Goal: Task Accomplishment & Management: Manage account settings

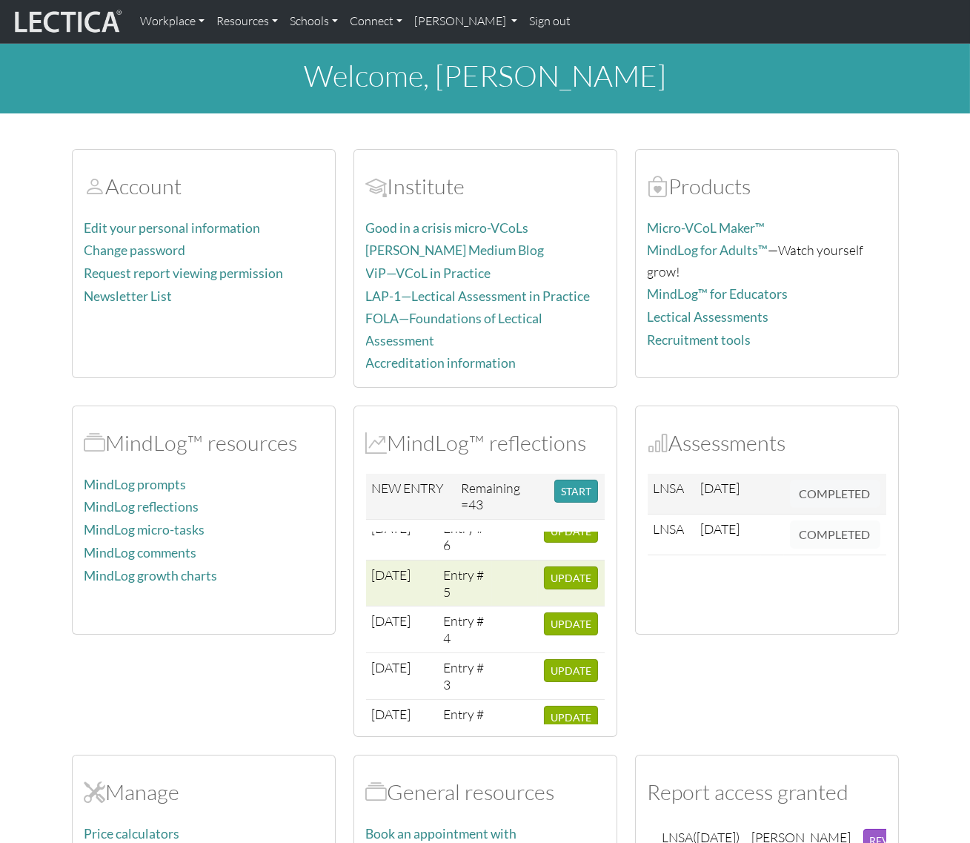
scroll to position [144, 0]
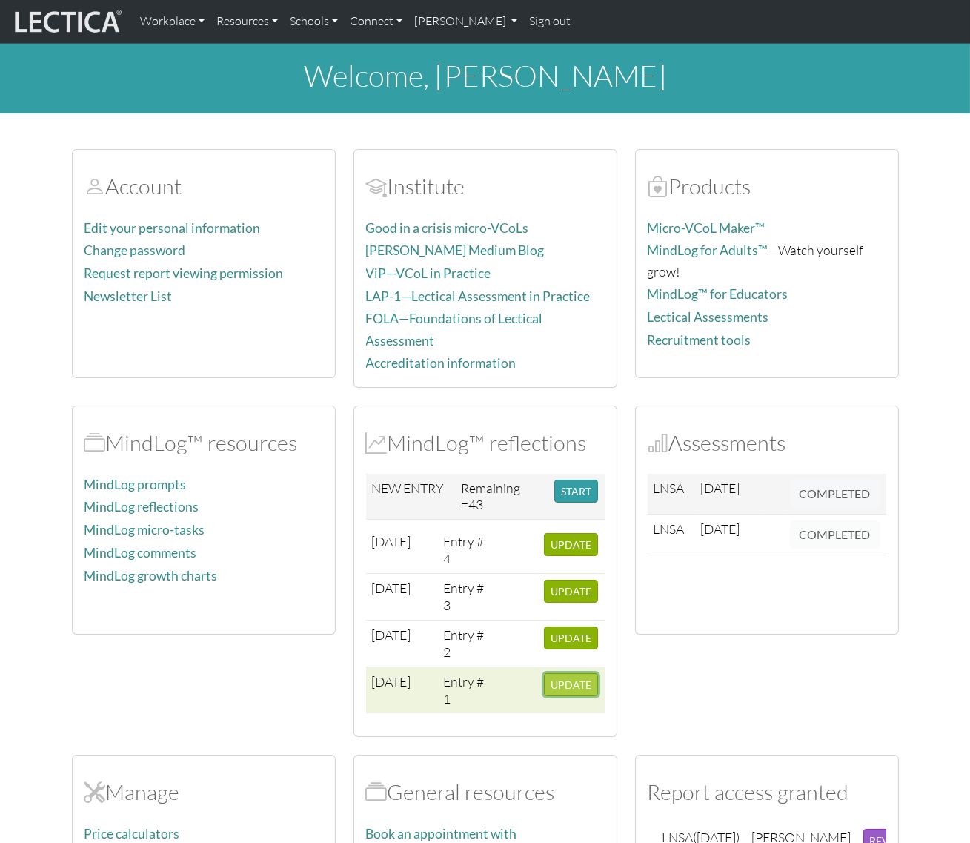
click at [559, 678] on span "UPDATE" at bounding box center [571, 684] width 41 height 13
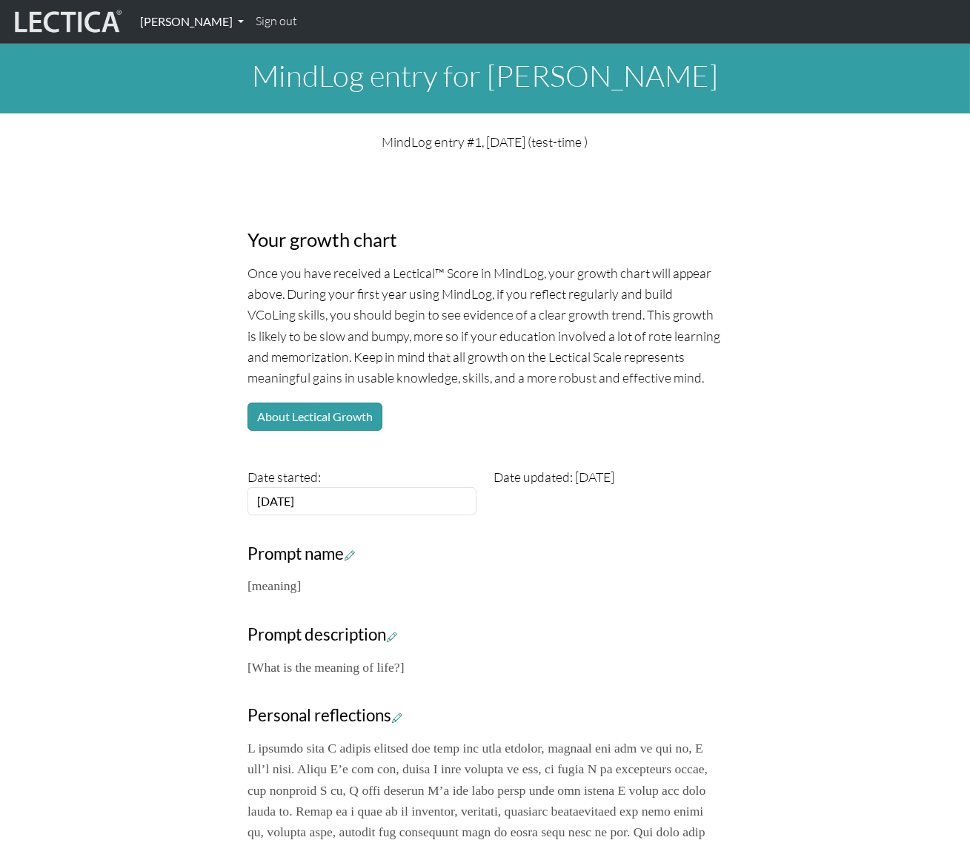
click at [225, 19] on link "[PERSON_NAME]" at bounding box center [192, 21] width 116 height 31
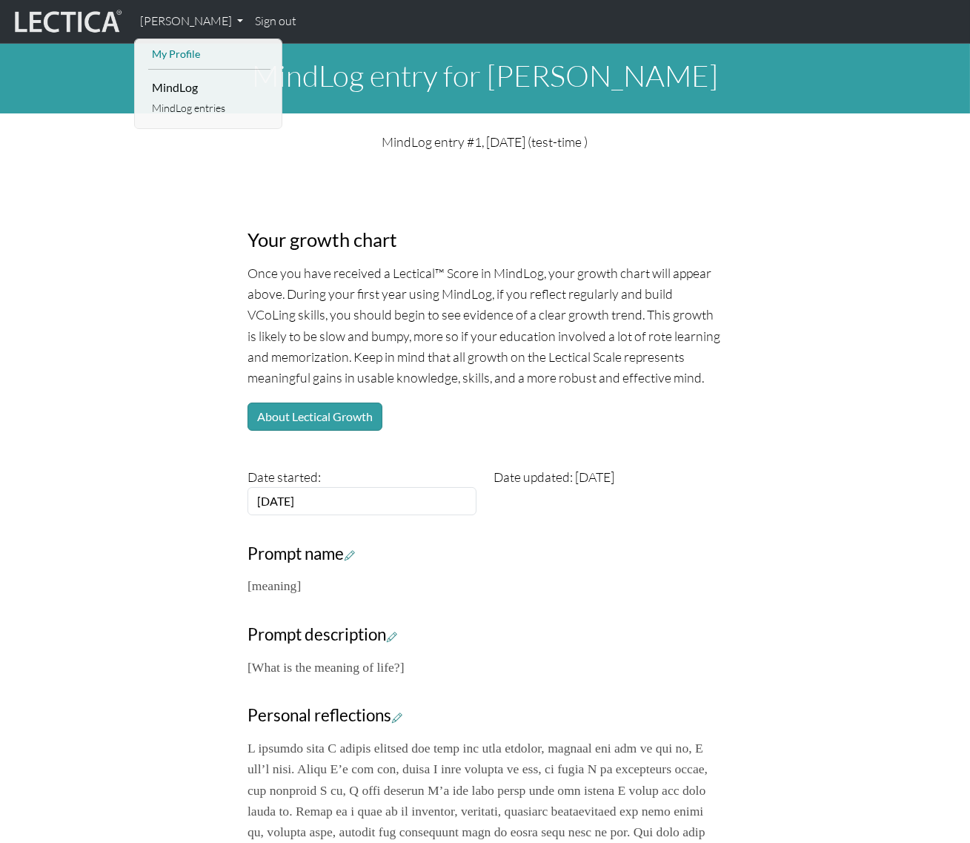
click at [173, 55] on link "My Profile" at bounding box center [209, 54] width 122 height 19
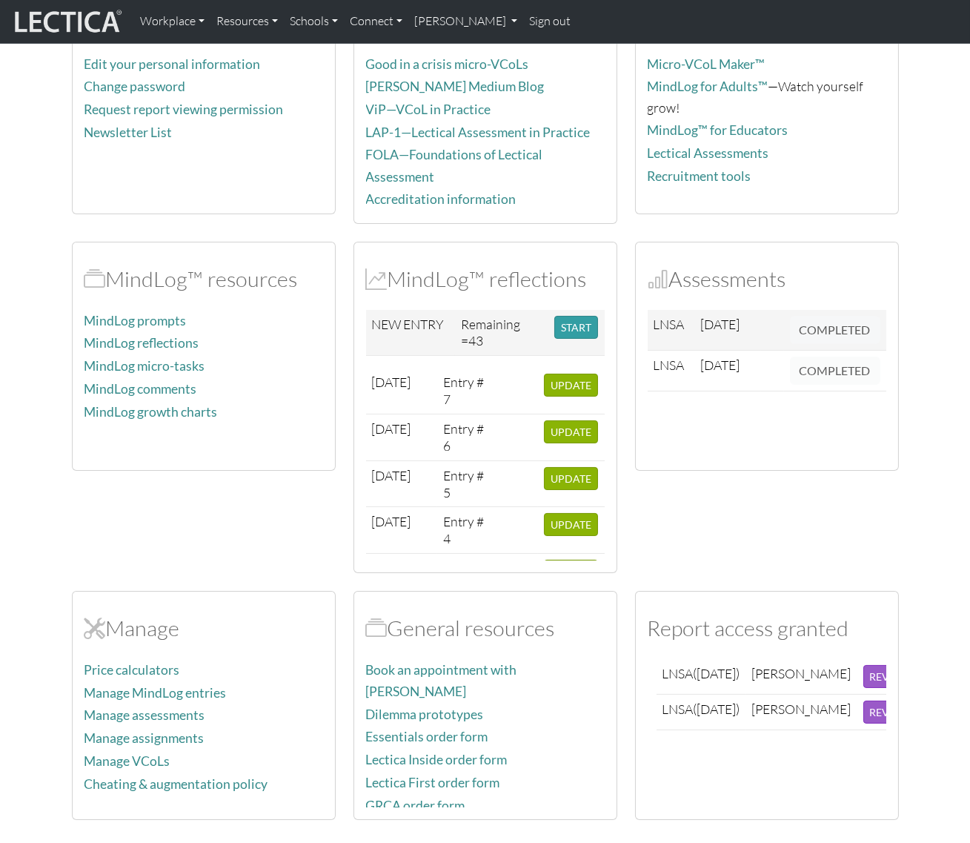
scroll to position [337, 0]
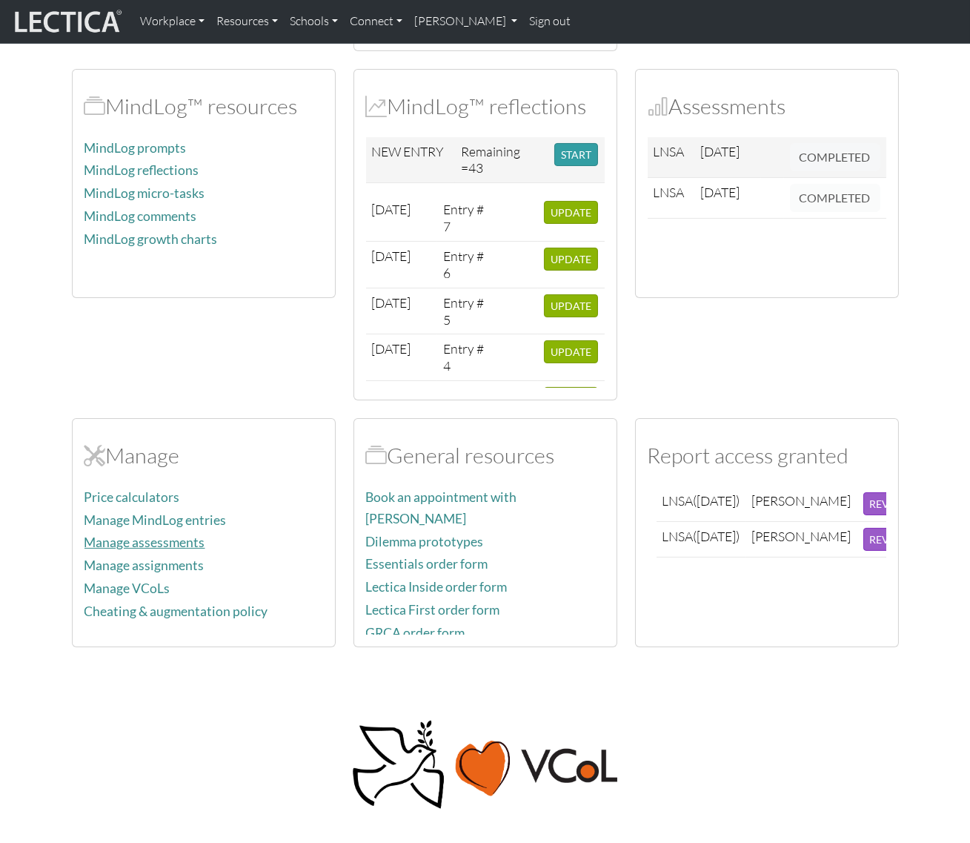
click at [156, 534] on link "Manage assessments" at bounding box center [145, 542] width 121 height 16
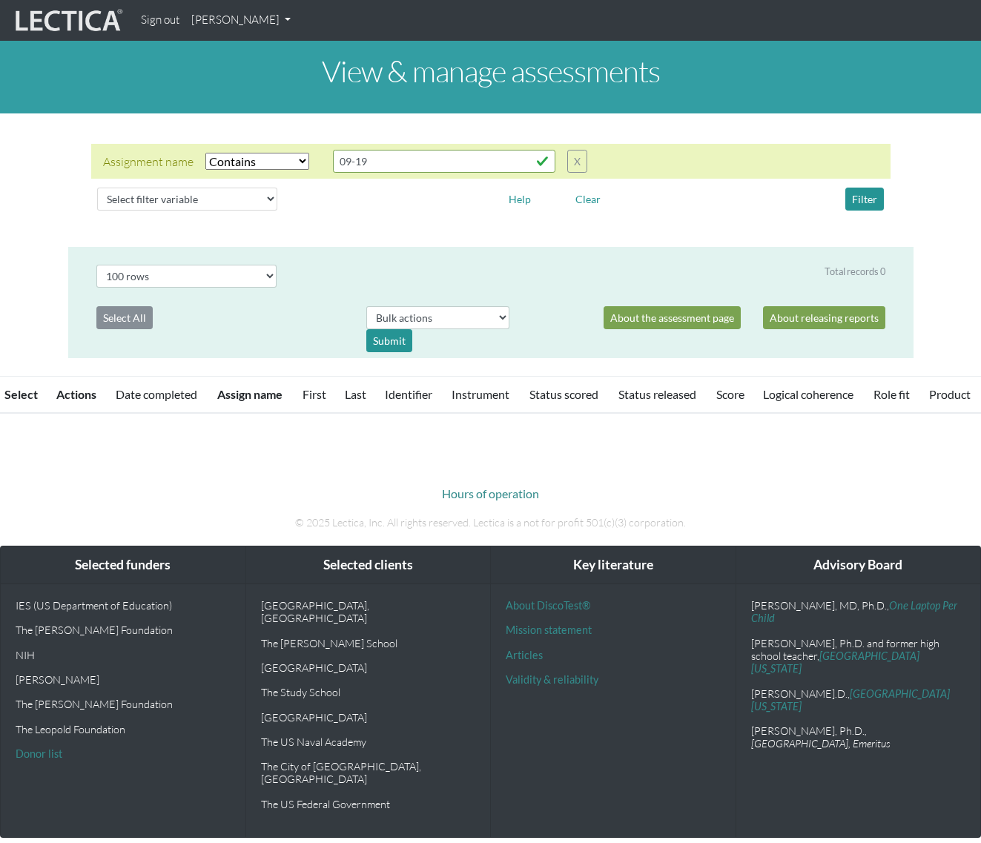
select select "icontains"
select select "100"
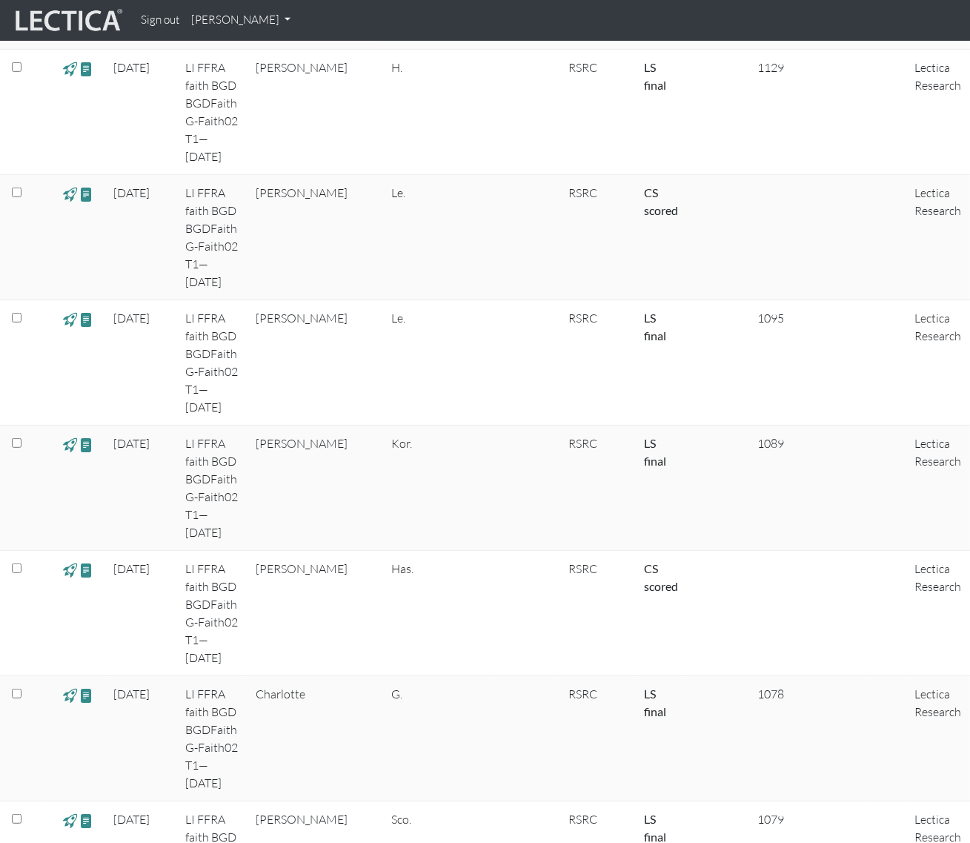
scroll to position [1391, 0]
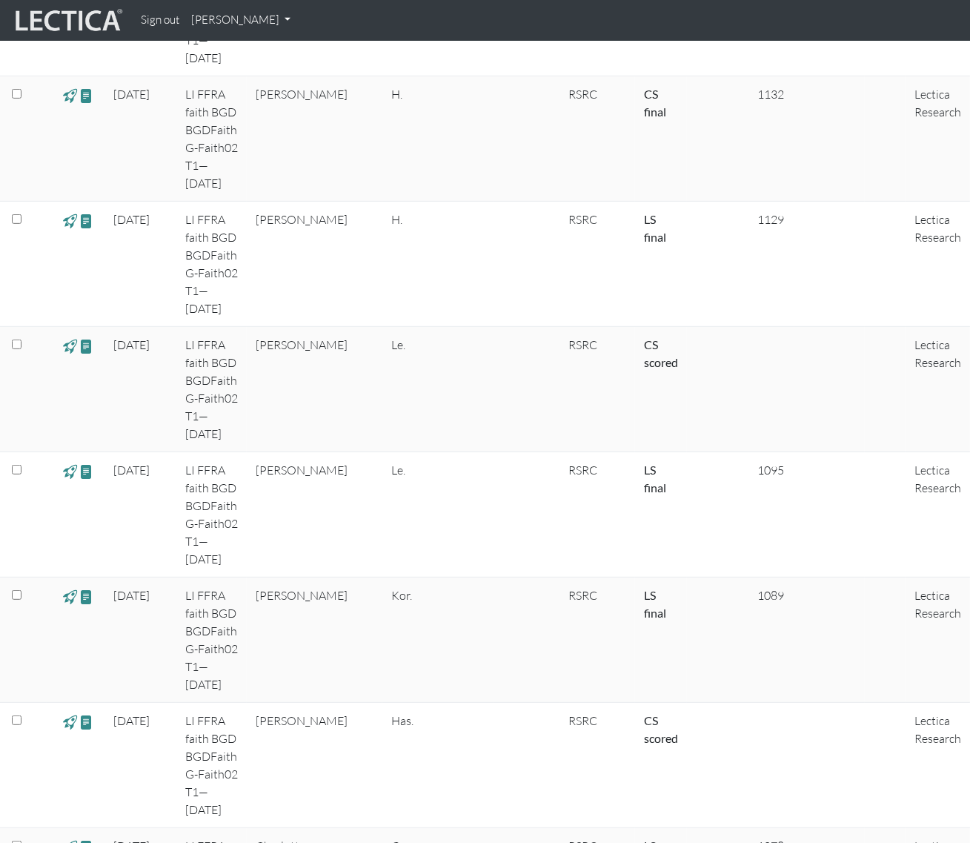
drag, startPoint x: 973, startPoint y: 87, endPoint x: 956, endPoint y: 247, distance: 161.0
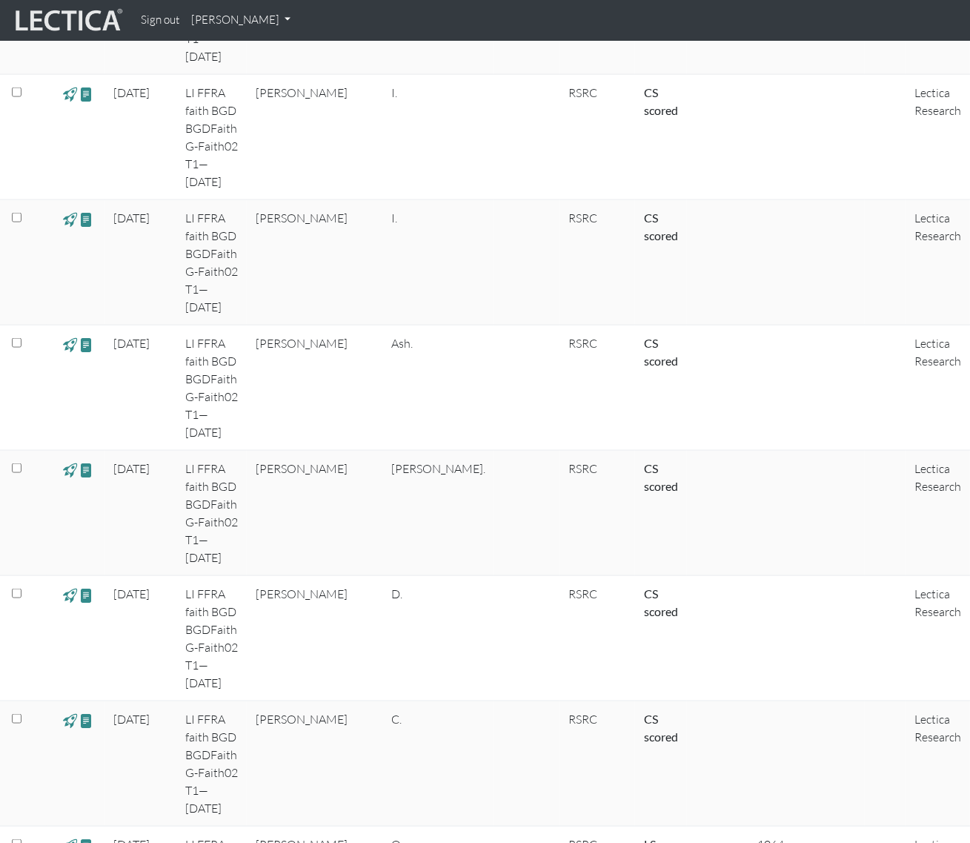
scroll to position [4752, 0]
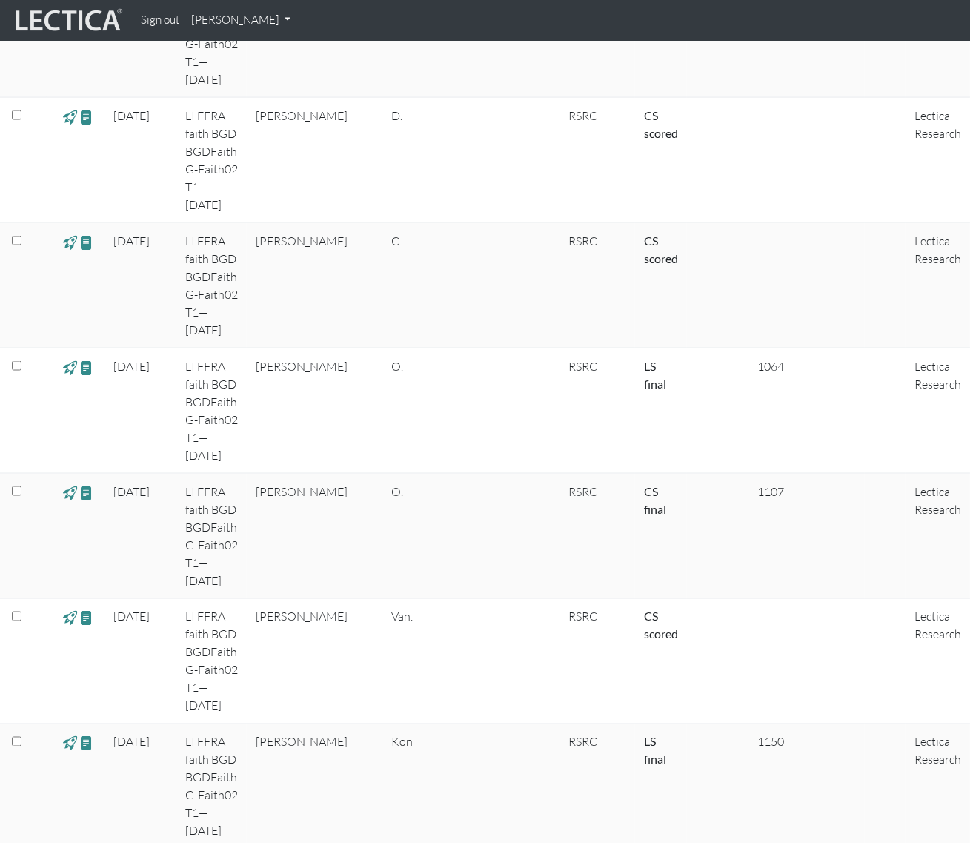
drag, startPoint x: 960, startPoint y: 640, endPoint x: 970, endPoint y: 672, distance: 32.6
click at [970, 672] on tbody "[DATE] LI FFRA faith BGD BGDFaith G-Faith02 T1—[DATE] [PERSON_NAME] RSRC CS sco…" at bounding box center [485, 535] width 970 height 9646
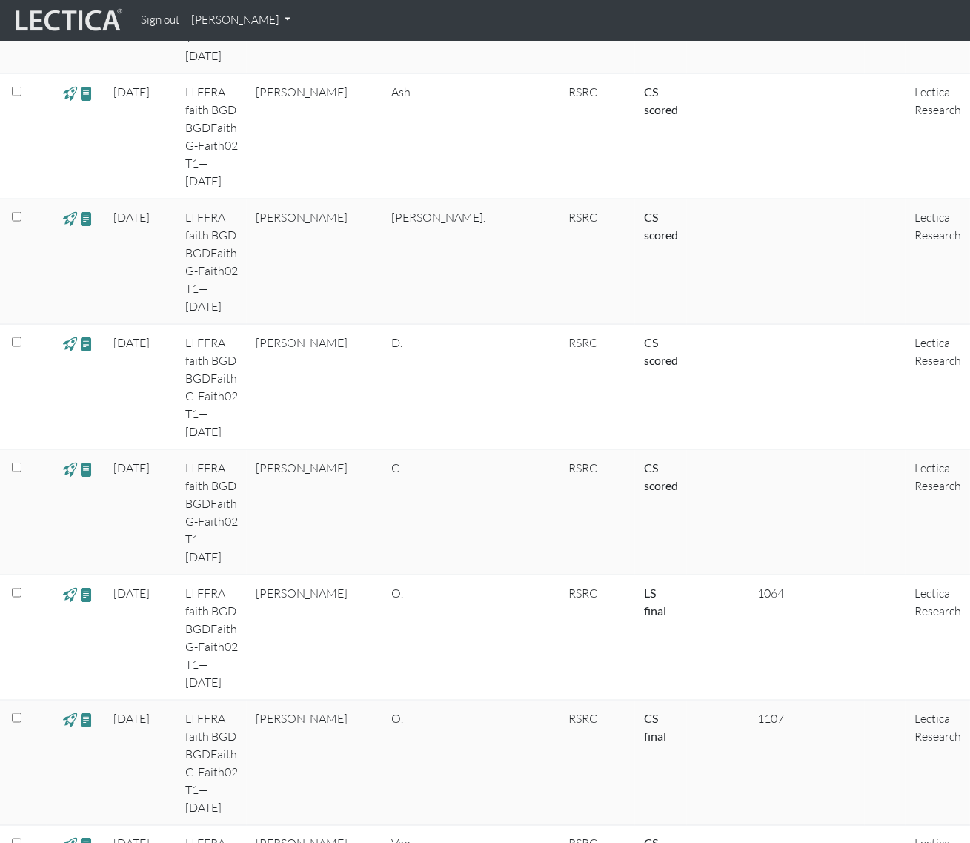
scroll to position [4385, 0]
